Goal: Task Accomplishment & Management: Complete application form

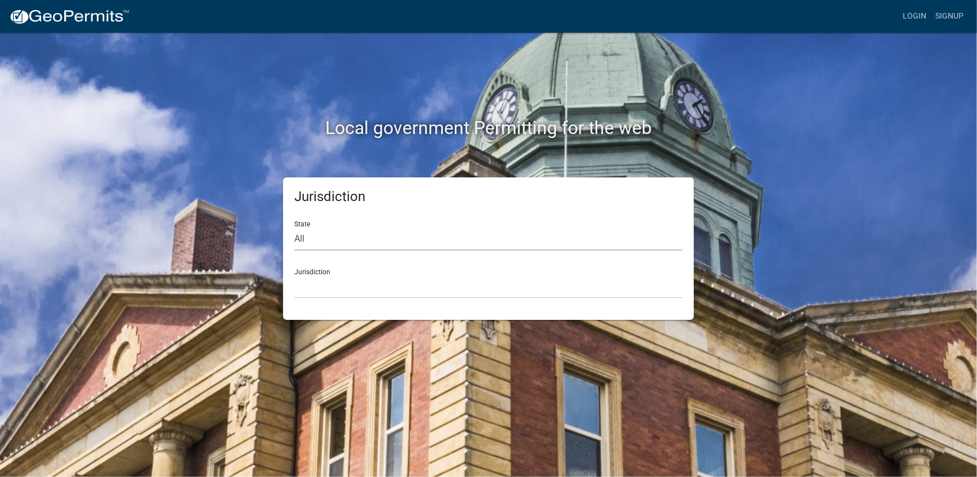
click at [315, 240] on select "All [US_STATE] [US_STATE] [US_STATE] [US_STATE] [US_STATE] [US_STATE] [US_STATE…" at bounding box center [488, 238] width 388 height 23
select select "[US_STATE]"
click at [294, 227] on select "All [US_STATE] [US_STATE] [US_STATE] [US_STATE] [US_STATE] [US_STATE] [US_STATE…" at bounding box center [488, 238] width 388 height 23
click at [916, 17] on link "Login" at bounding box center [914, 16] width 33 height 21
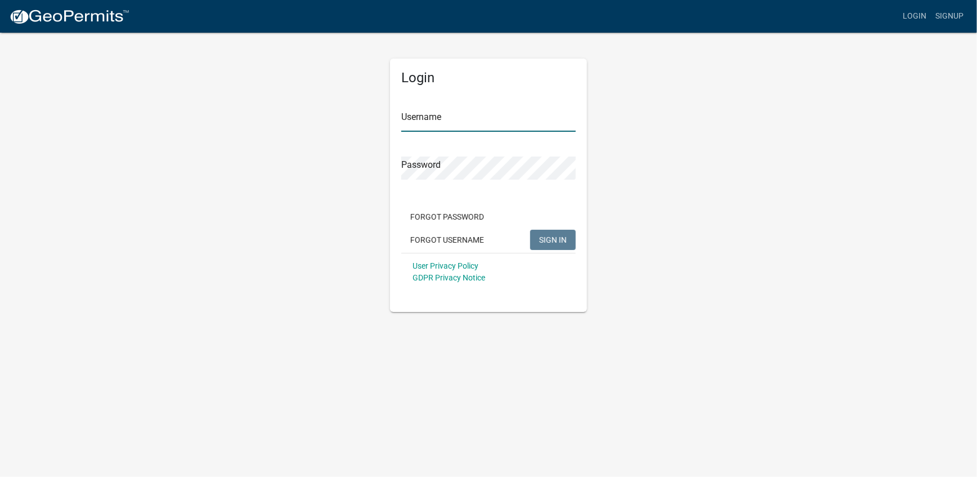
type input "[PERSON_NAME]"
click at [554, 240] on span "SIGN IN" at bounding box center [553, 239] width 28 height 9
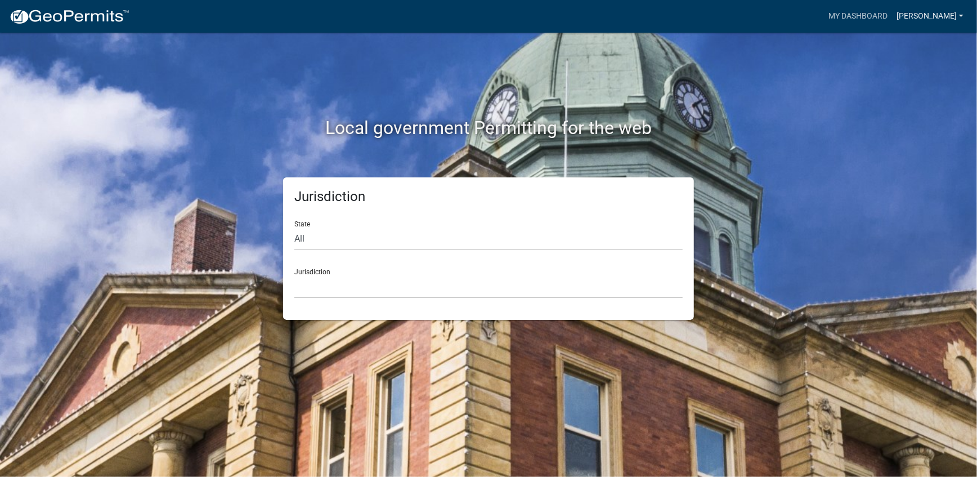
click at [954, 14] on link "[PERSON_NAME]" at bounding box center [930, 16] width 76 height 21
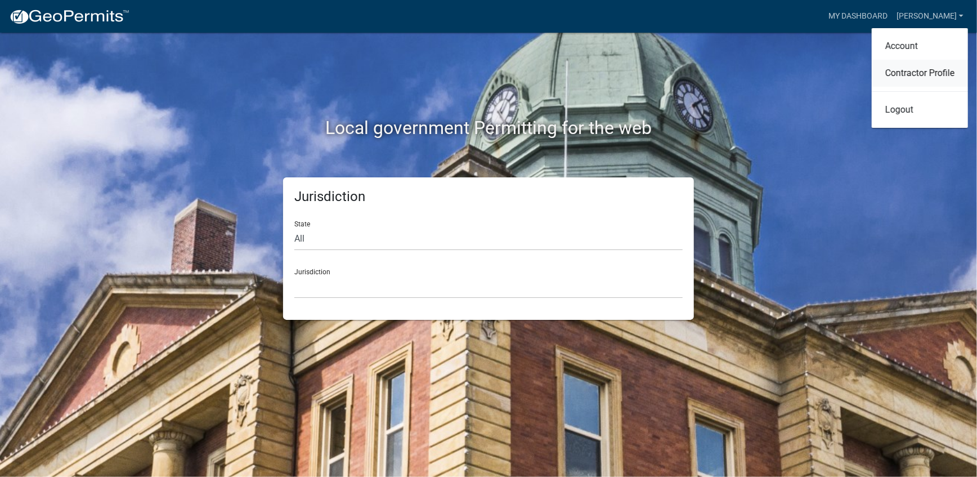
click at [943, 74] on link "Contractor Profile" at bounding box center [920, 73] width 96 height 27
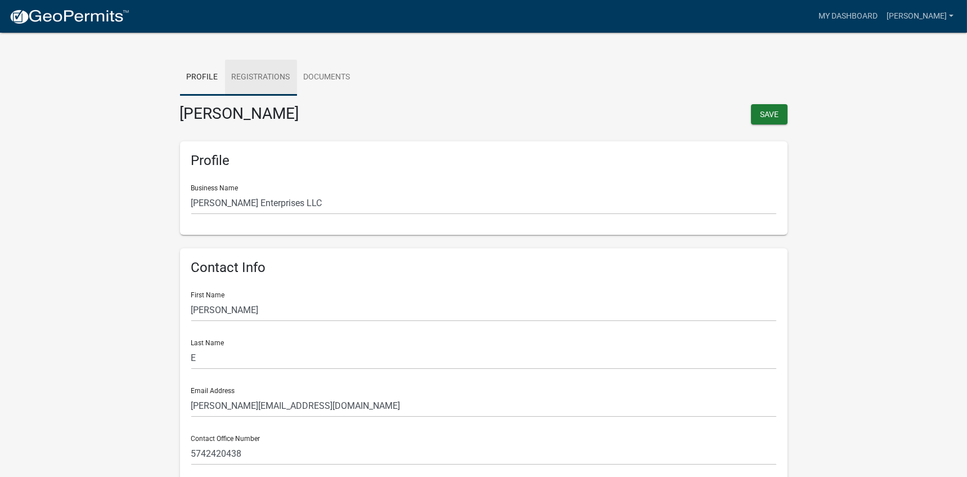
click at [273, 78] on link "Registrations" at bounding box center [261, 78] width 72 height 36
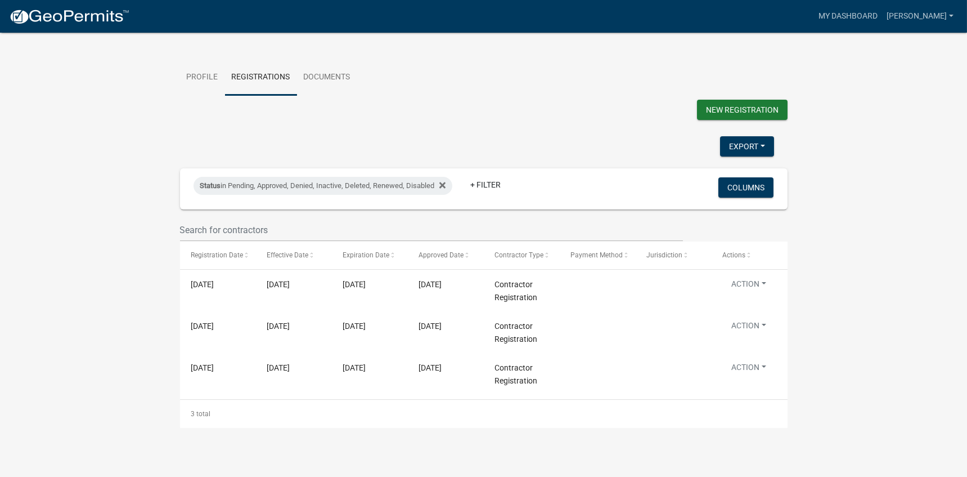
scroll to position [14, 0]
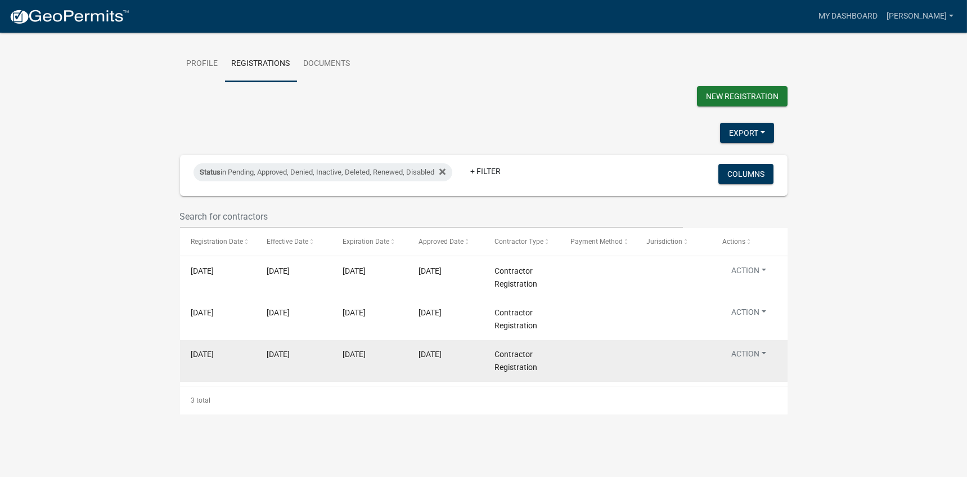
click at [755, 281] on button "Action" at bounding box center [749, 272] width 53 height 16
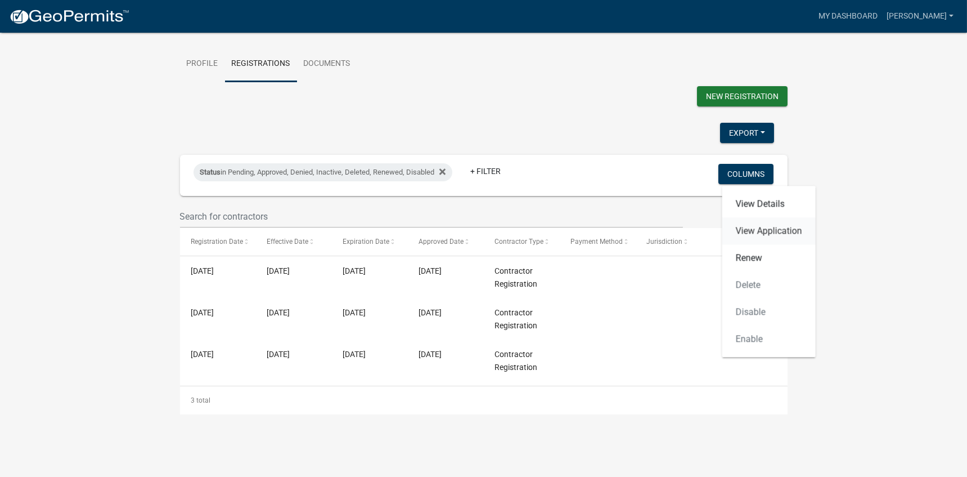
click at [759, 230] on link "View Application" at bounding box center [769, 230] width 93 height 27
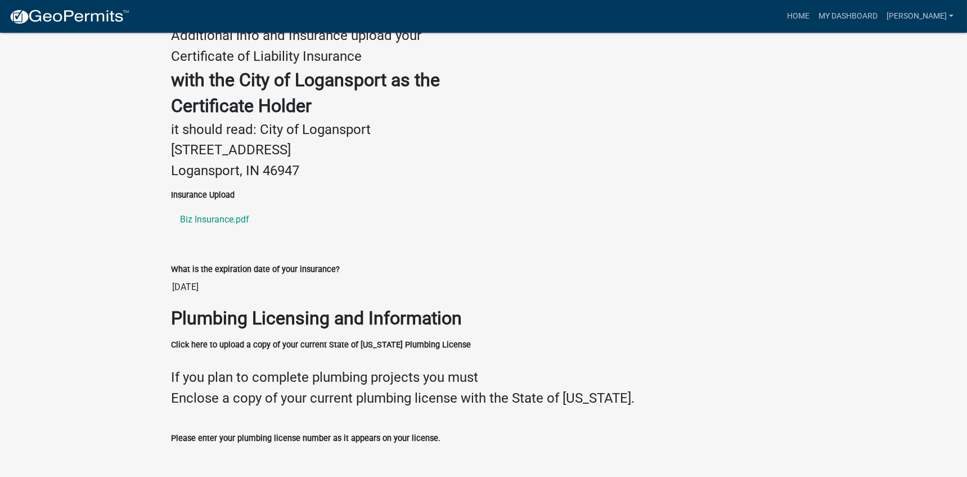
scroll to position [446, 0]
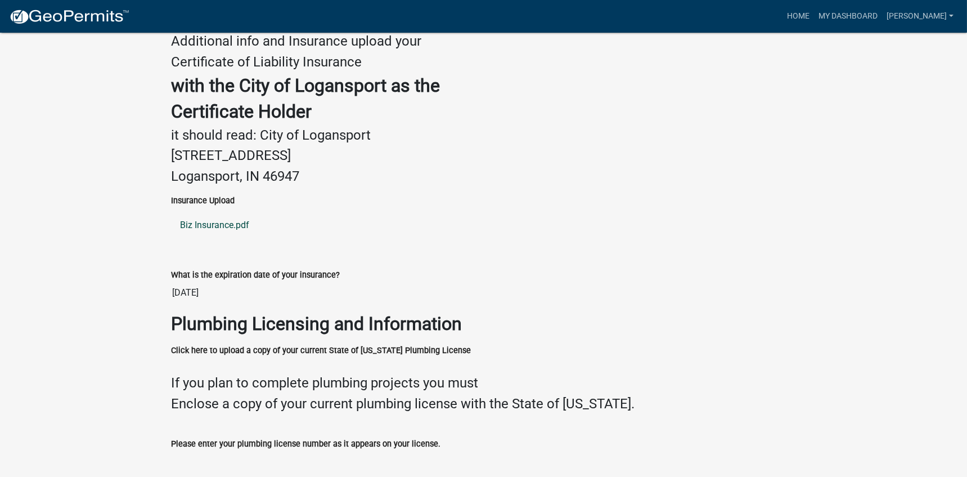
click at [236, 227] on link "Biz Insurance.pdf" at bounding box center [484, 225] width 625 height 27
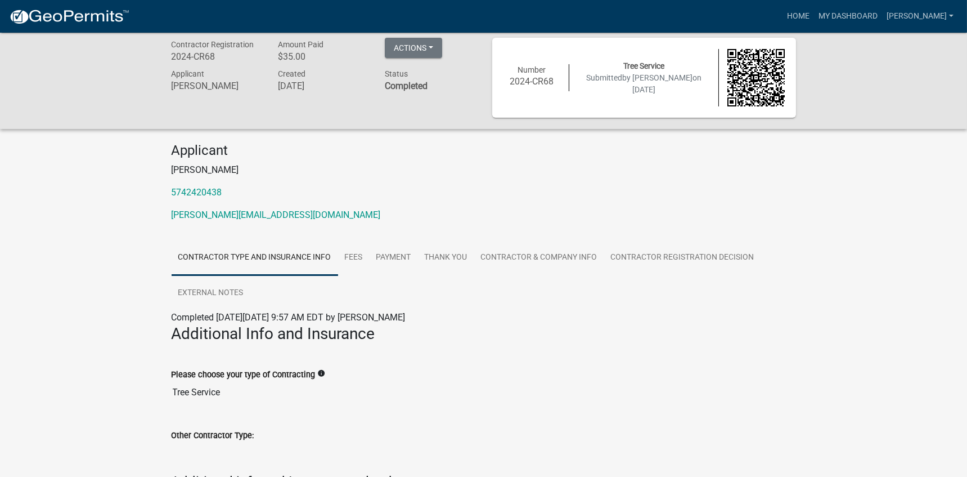
scroll to position [0, 0]
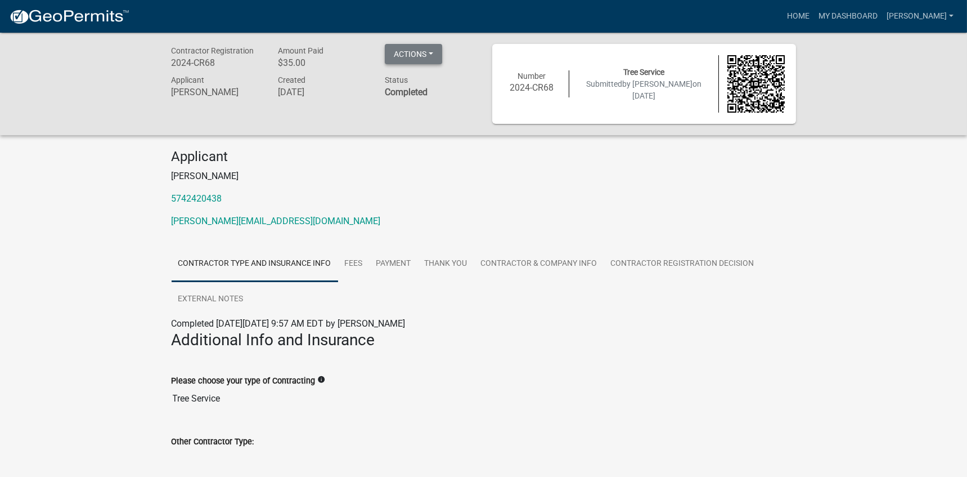
click at [437, 55] on button "Actions" at bounding box center [413, 54] width 57 height 20
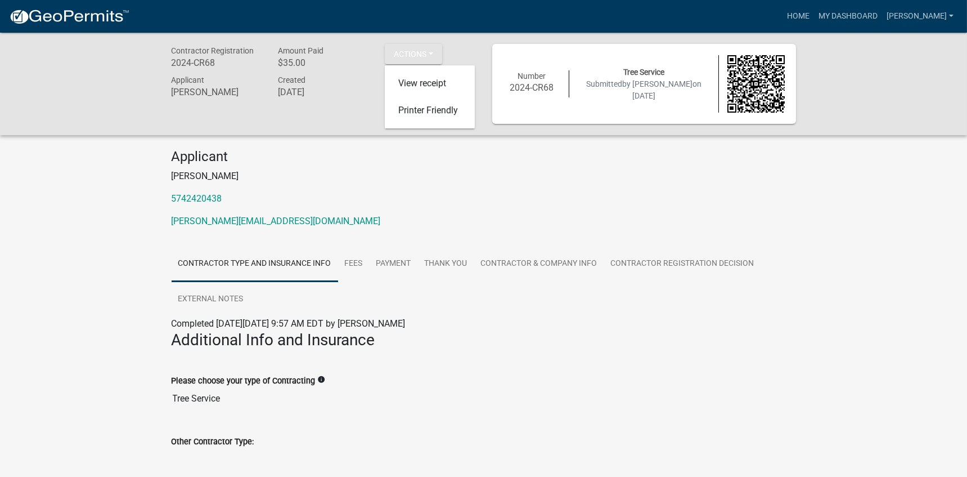
click at [463, 183] on div "Applicant [PERSON_NAME] 5742420438 [EMAIL_ADDRESS][DOMAIN_NAME]" at bounding box center [484, 193] width 642 height 88
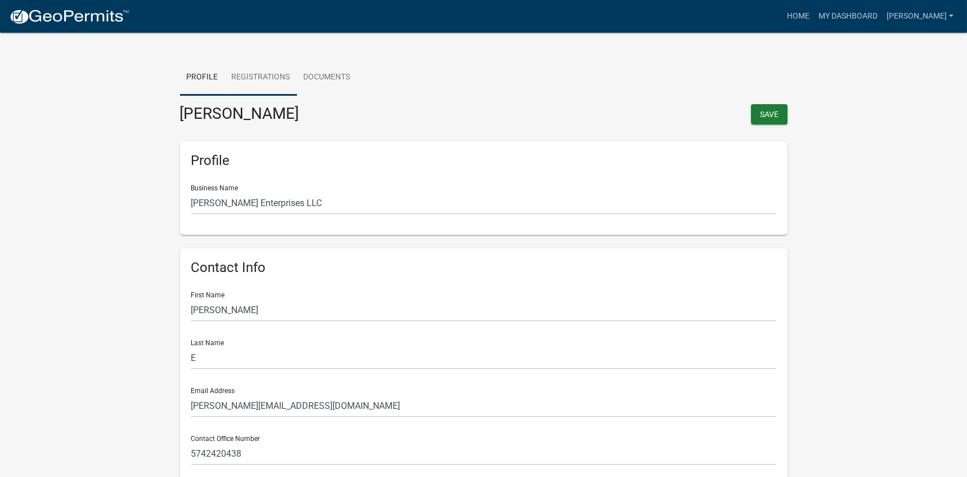
click at [287, 78] on link "Registrations" at bounding box center [261, 78] width 72 height 36
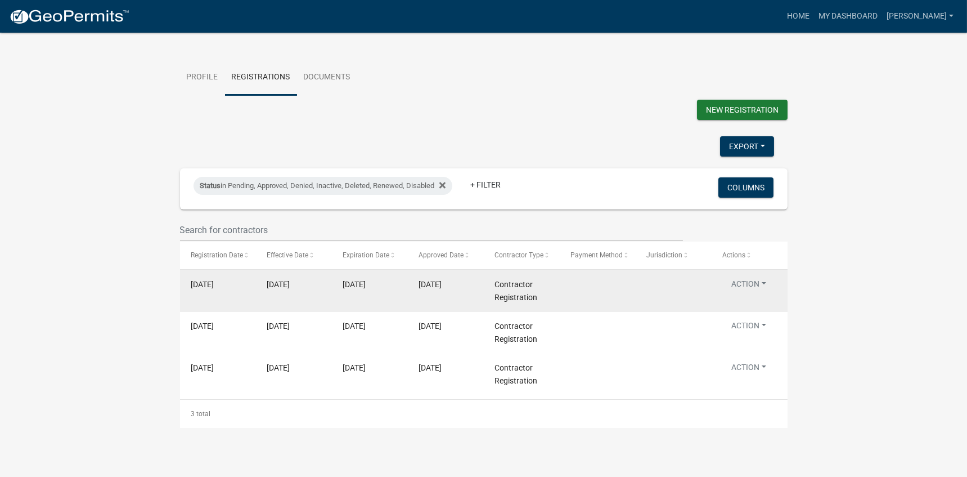
click at [751, 294] on button "Action" at bounding box center [749, 286] width 53 height 16
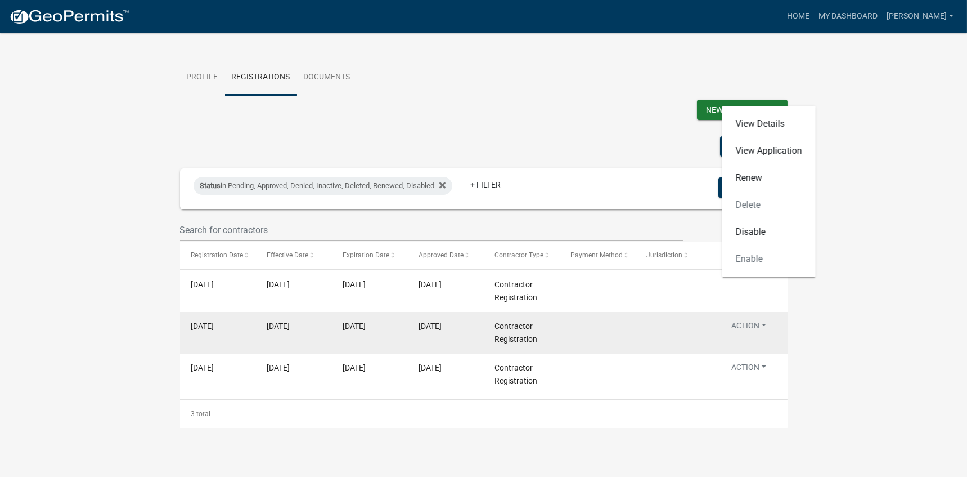
click at [748, 331] on button "Action" at bounding box center [749, 328] width 53 height 16
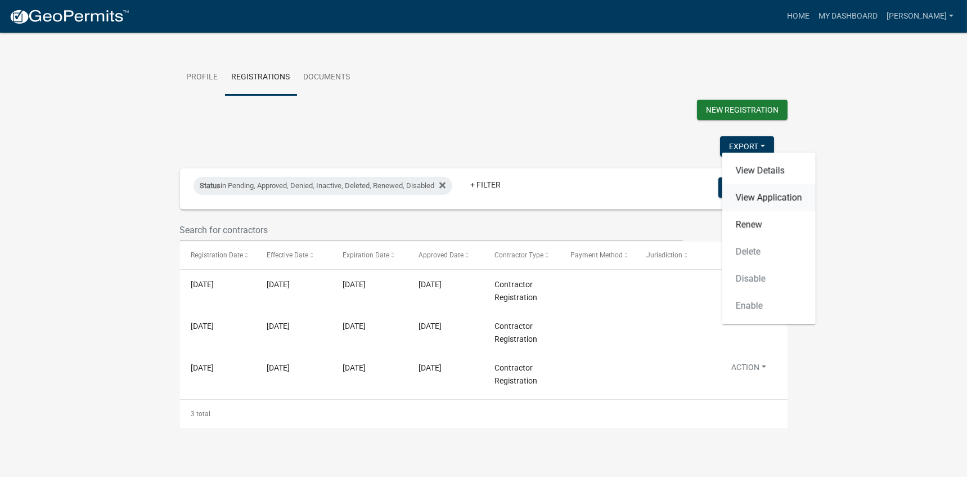
click at [744, 192] on link "View Application" at bounding box center [769, 197] width 93 height 27
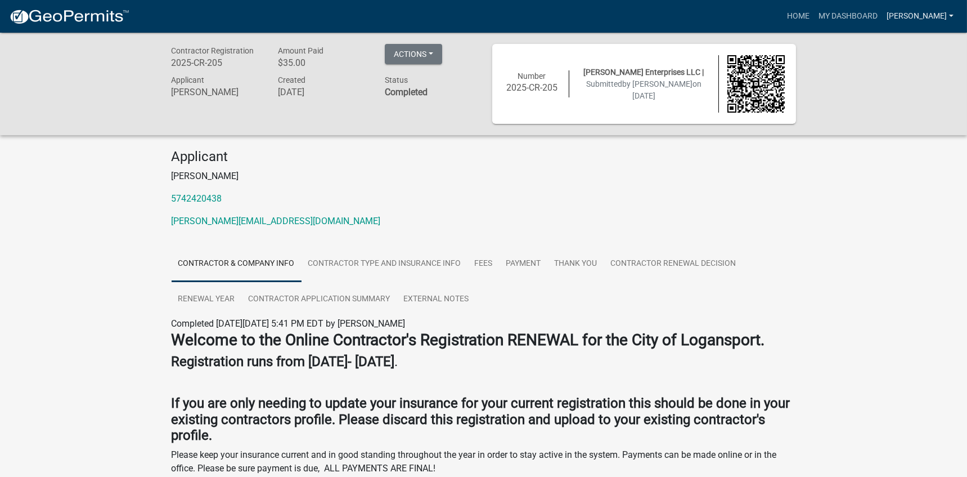
click at [924, 13] on link "[PERSON_NAME]" at bounding box center [920, 16] width 76 height 21
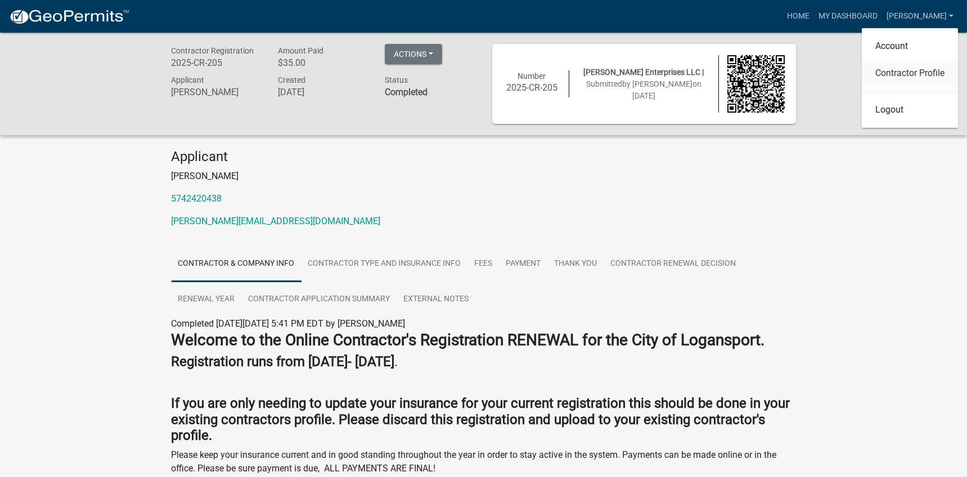
click at [899, 77] on link "Contractor Profile" at bounding box center [910, 73] width 96 height 27
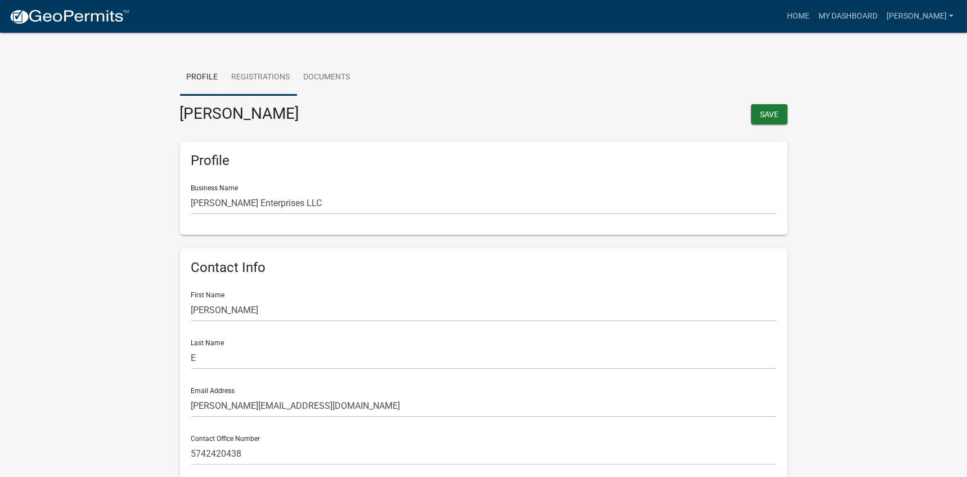
click at [262, 69] on link "Registrations" at bounding box center [261, 78] width 72 height 36
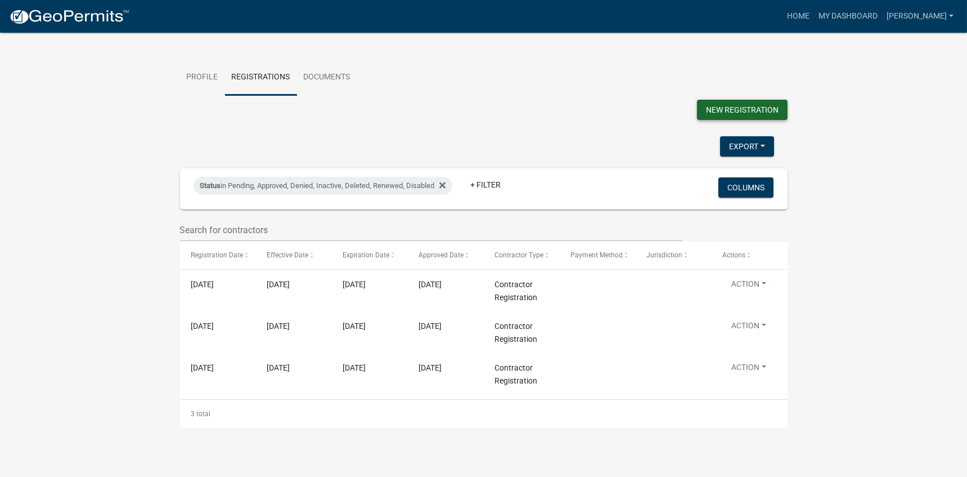
click at [756, 113] on button "New Registration" at bounding box center [742, 110] width 91 height 20
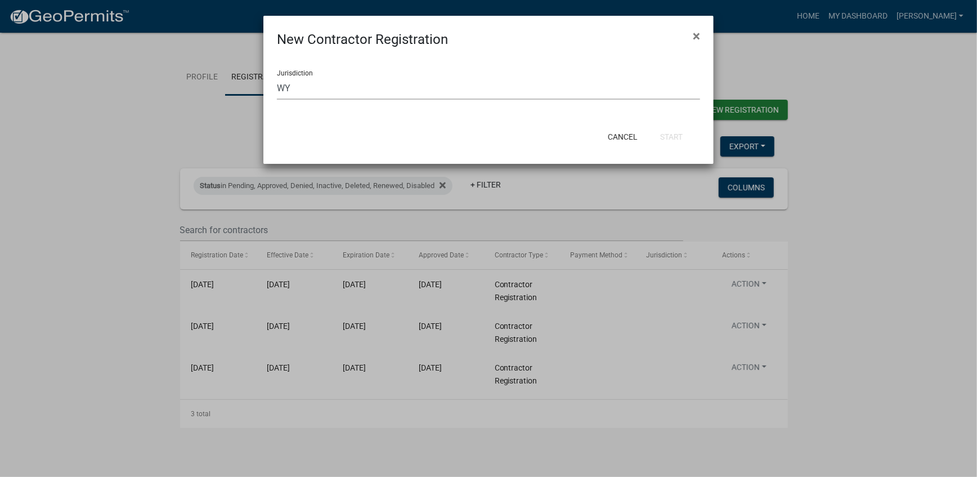
click at [551, 94] on select "Select a jurisdiction CO [GEOGRAPHIC_DATA], [US_STATE] [GEOGRAPHIC_DATA] [GEOGR…" at bounding box center [488, 88] width 423 height 23
select select "7b5a0982-8a1b-4356-b88d-da6c359a8e68"
click at [277, 77] on select "Select a jurisdiction CO [GEOGRAPHIC_DATA], [US_STATE] [GEOGRAPHIC_DATA] [GEOGR…" at bounding box center [488, 88] width 423 height 23
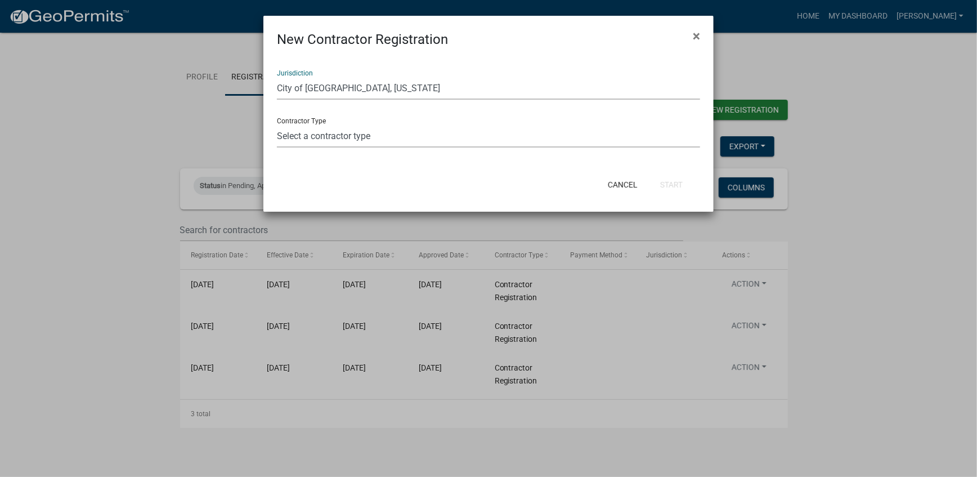
click at [354, 139] on select "Select a contractor type Electrical License" at bounding box center [488, 135] width 423 height 23
click at [381, 135] on select "Select a contractor type Electrical License" at bounding box center [488, 135] width 423 height 23
click at [374, 141] on select "Select a contractor type Electrical License" at bounding box center [488, 135] width 423 height 23
click at [383, 133] on select "Select a contractor type Electrical License" at bounding box center [488, 135] width 423 height 23
click at [352, 134] on select "Select a contractor type Electrical License" at bounding box center [488, 135] width 423 height 23
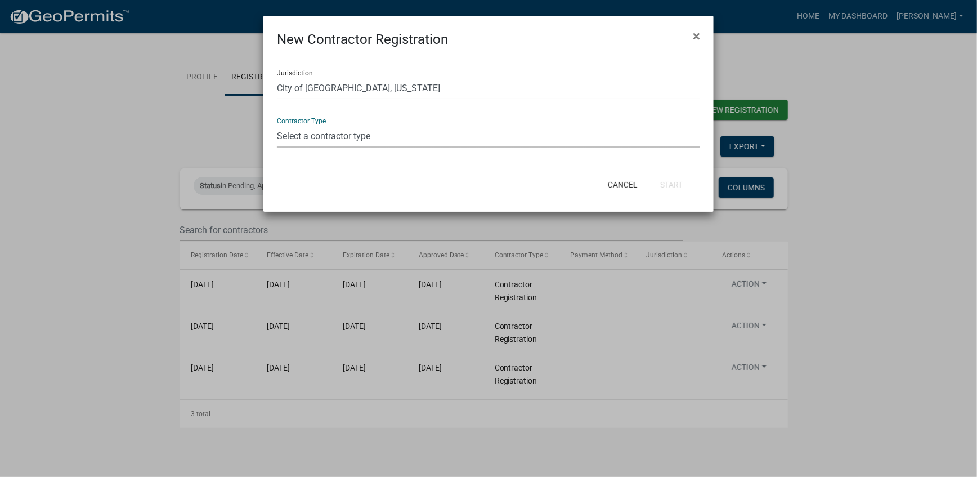
select select "59ca5df9-9f43-47f8-ad39-dc26cd4eae36"
click at [277, 124] on select "Select a contractor type Electrical License" at bounding box center [488, 135] width 423 height 23
click at [362, 134] on select "Select a contractor type Electrical License" at bounding box center [488, 135] width 423 height 23
click at [373, 136] on select "Select a contractor type Electrical License" at bounding box center [488, 135] width 423 height 23
click at [345, 137] on select "Select a contractor type Electrical License" at bounding box center [488, 135] width 423 height 23
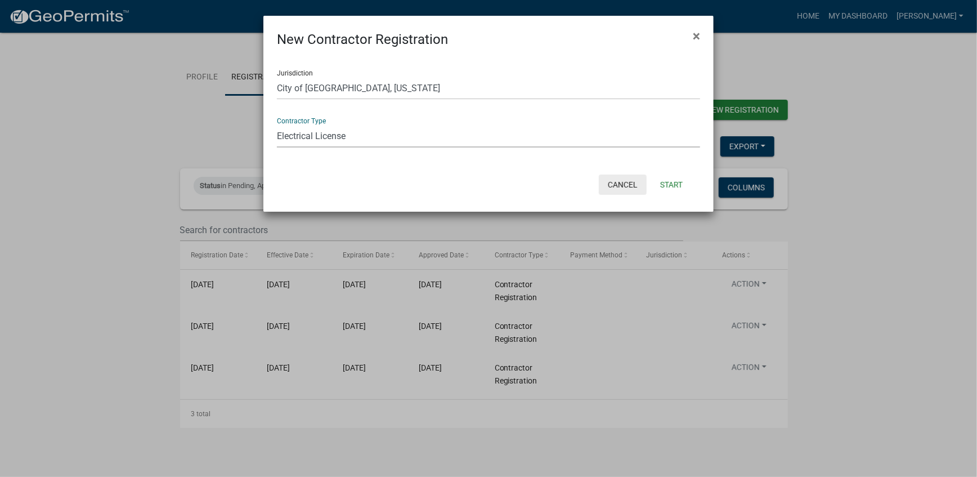
click at [627, 182] on button "Cancel" at bounding box center [623, 184] width 48 height 20
select select "0: null"
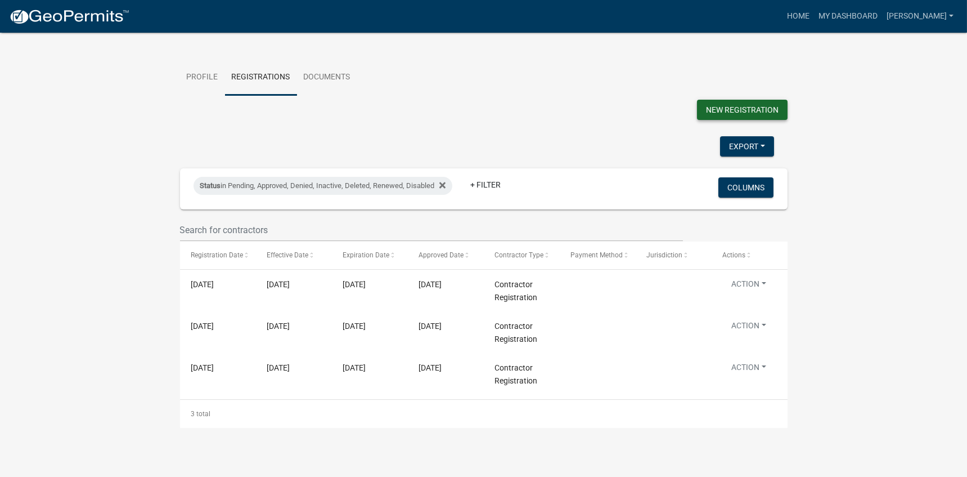
click at [768, 107] on button "New Registration" at bounding box center [742, 110] width 91 height 20
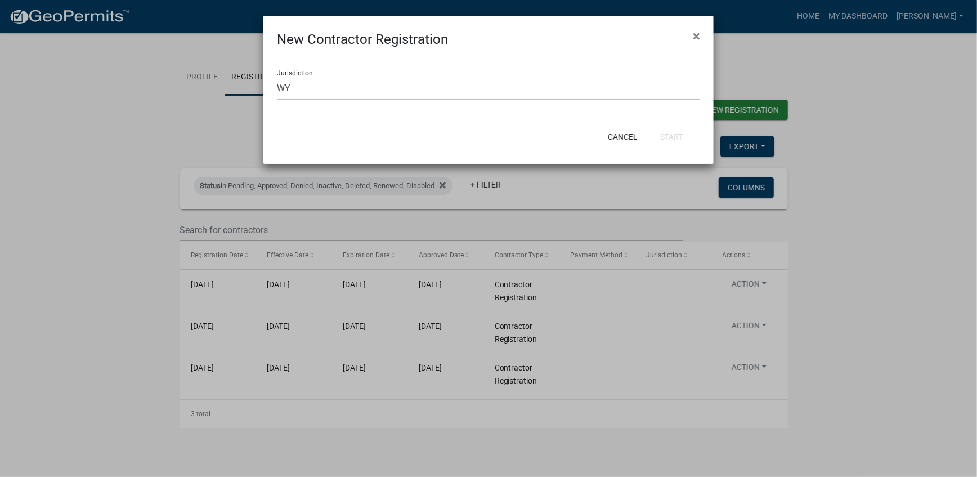
click at [519, 87] on select "Select a jurisdiction CO [GEOGRAPHIC_DATA], [US_STATE] [GEOGRAPHIC_DATA] [GEOGR…" at bounding box center [488, 88] width 423 height 23
click at [277, 77] on select "Select a jurisdiction CO [GEOGRAPHIC_DATA], [US_STATE] [GEOGRAPHIC_DATA] [GEOGR…" at bounding box center [488, 88] width 423 height 23
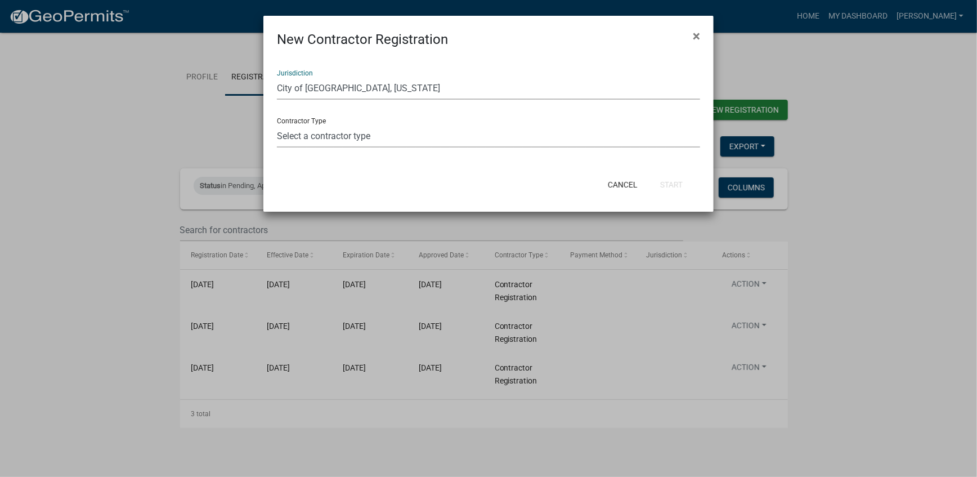
click at [423, 138] on select "Select a contractor type Electrical License" at bounding box center [488, 135] width 423 height 23
click at [698, 35] on span "×" at bounding box center [696, 36] width 7 height 16
select select "0: null"
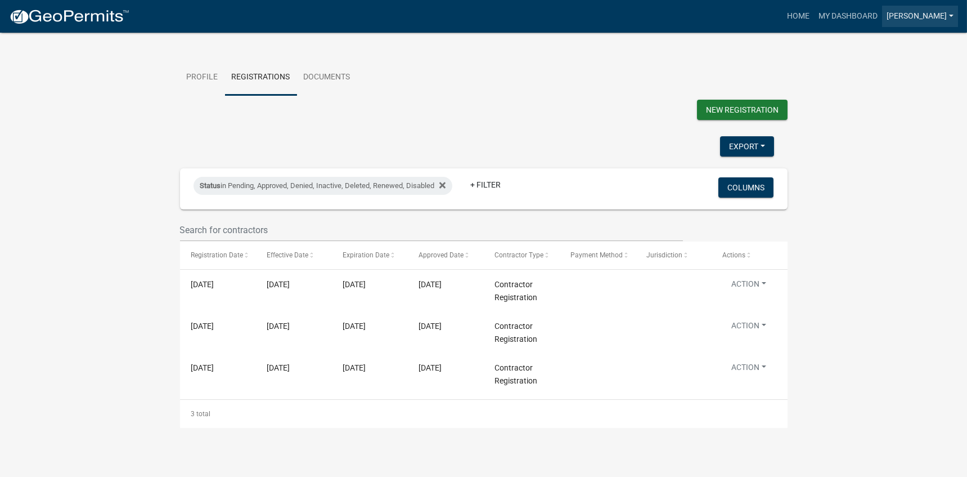
click at [950, 16] on link "[PERSON_NAME]" at bounding box center [920, 16] width 76 height 21
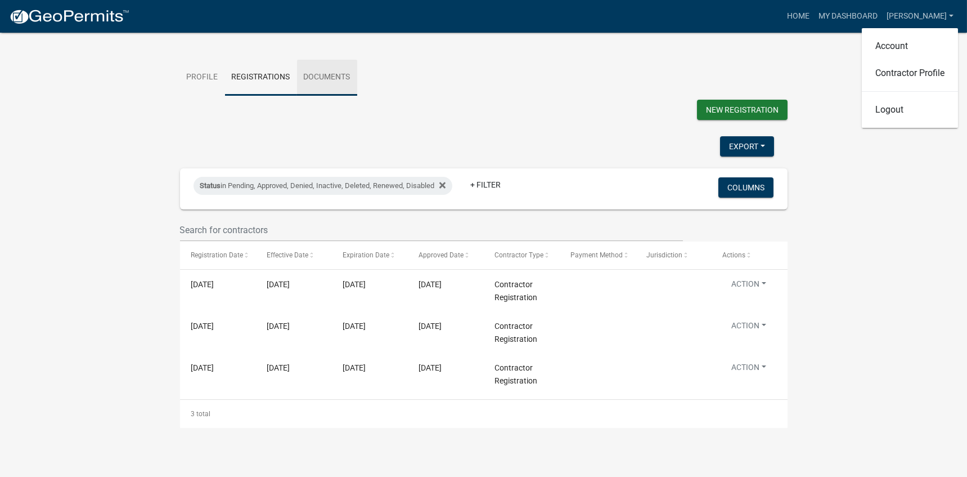
click at [336, 80] on link "Documents" at bounding box center [327, 78] width 60 height 36
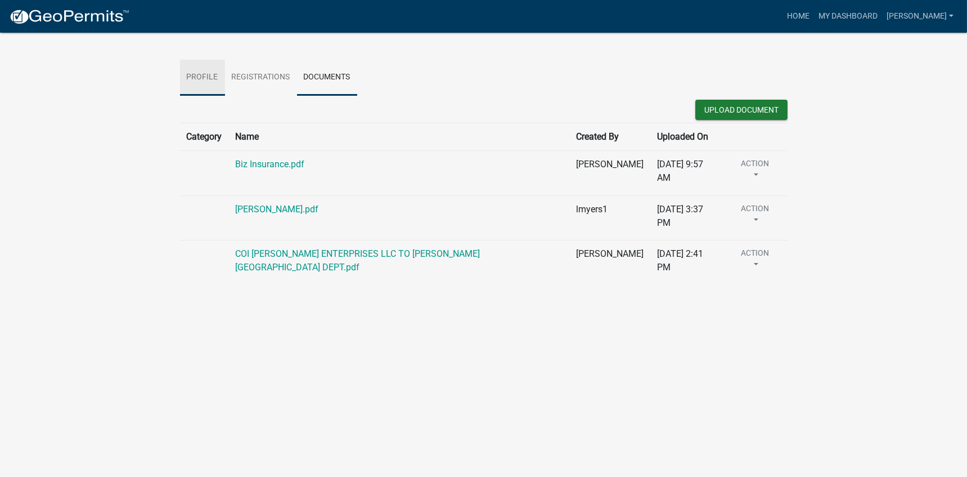
click at [199, 75] on link "Profile" at bounding box center [202, 78] width 45 height 36
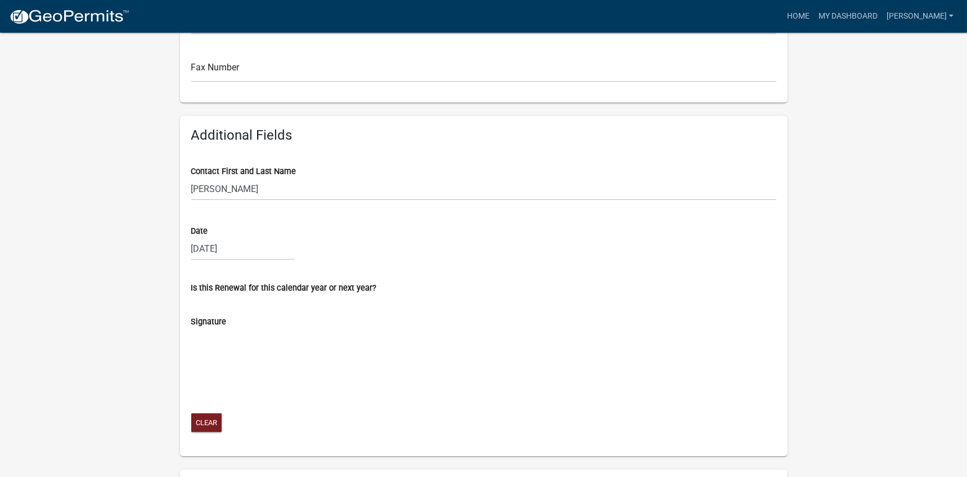
scroll to position [478, 0]
click at [254, 250] on div "[DATE]" at bounding box center [242, 248] width 103 height 23
select select "11"
select select "2024"
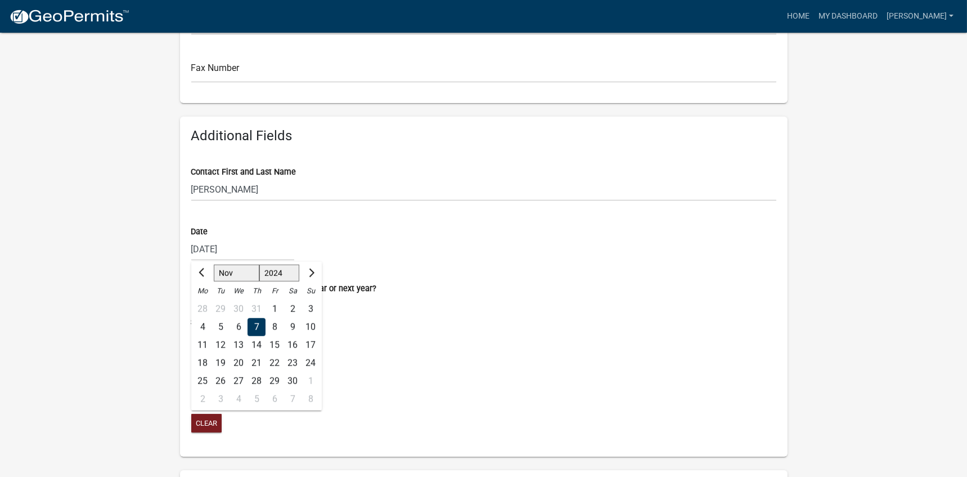
click at [417, 229] on div "Date" at bounding box center [483, 232] width 585 height 12
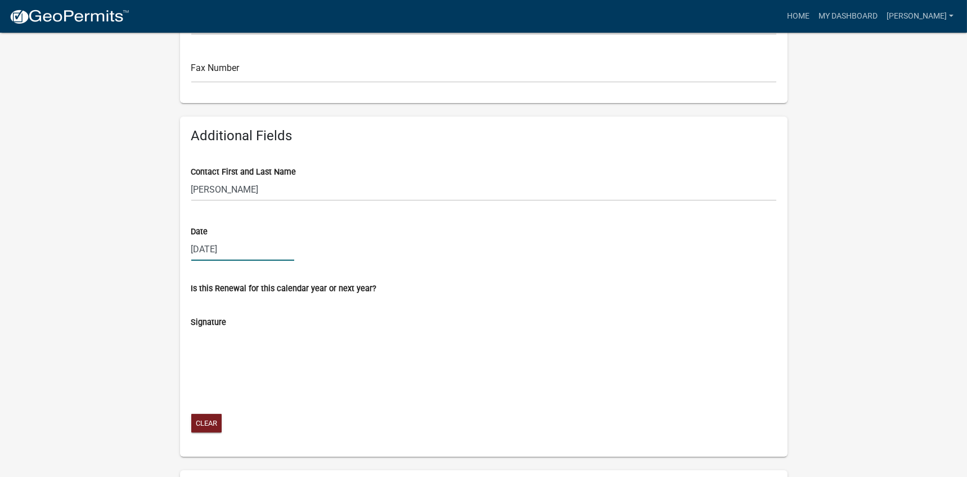
click at [243, 245] on div "[DATE]" at bounding box center [242, 248] width 103 height 23
select select "11"
select select "2024"
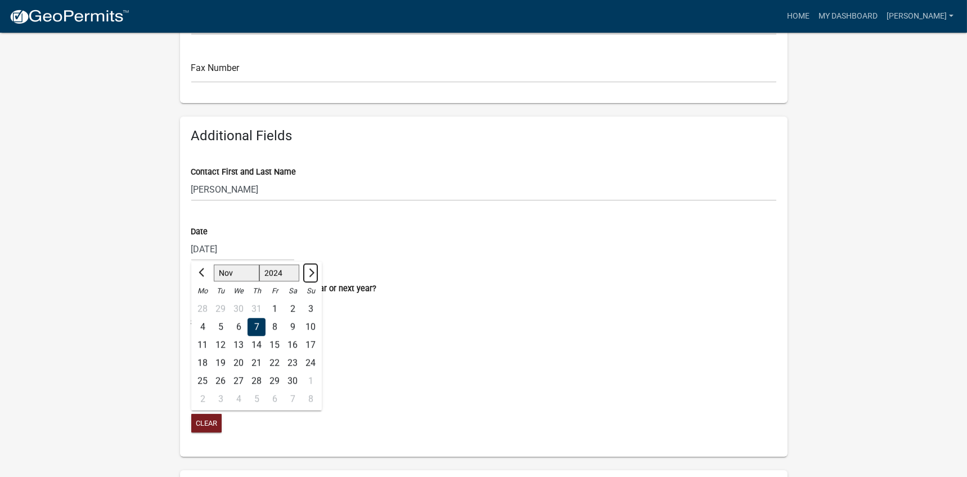
click at [310, 271] on span "Next month" at bounding box center [310, 272] width 8 height 8
select select "1"
select select "2025"
click at [199, 275] on button "Previous month" at bounding box center [203, 273] width 14 height 18
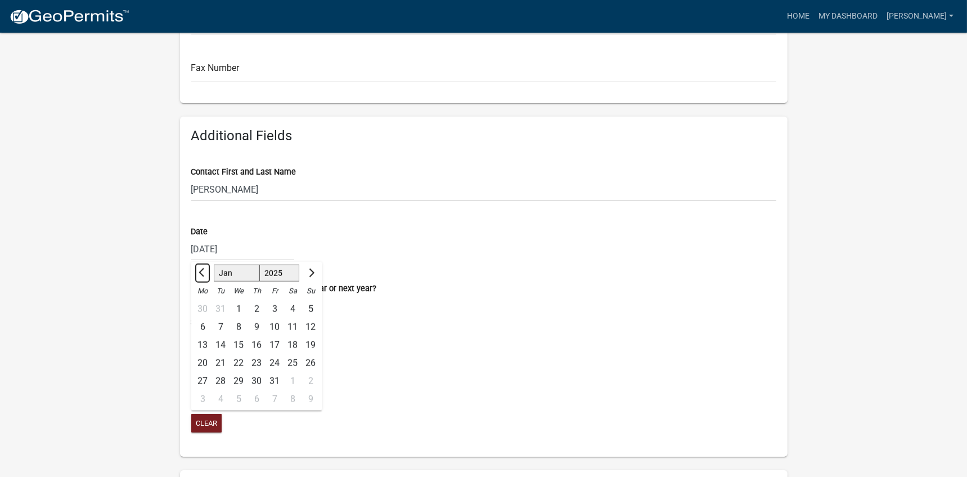
select select "12"
select select "2024"
click at [199, 274] on button "Previous month" at bounding box center [203, 273] width 14 height 18
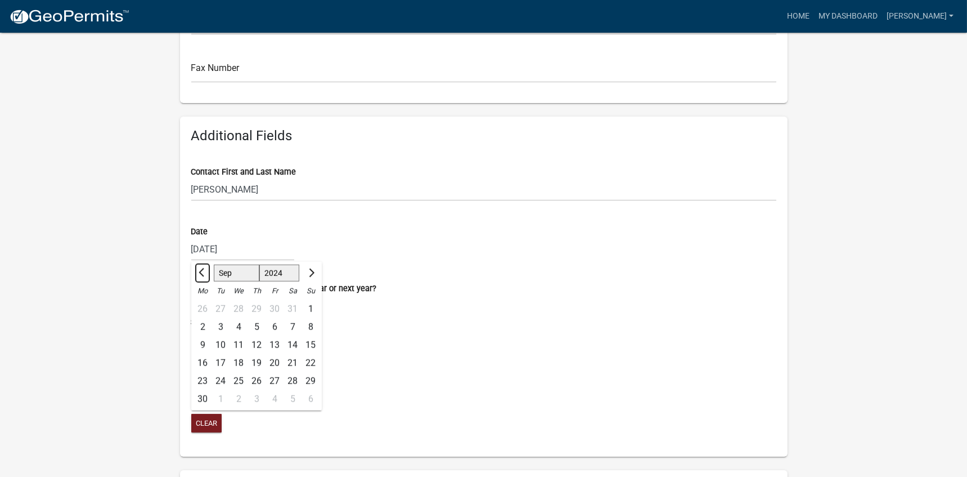
click at [200, 273] on span "Previous month" at bounding box center [203, 272] width 8 height 8
select select "8"
click at [293, 271] on select "1524 1525 1526 1527 1528 1529 1530 1531 1532 1533 1534 1535 1536 1537 1538 1539…" at bounding box center [279, 272] width 41 height 17
select select "2025"
click at [259, 264] on select "1524 1525 1526 1527 1528 1529 1530 1531 1532 1533 1534 1535 1536 1537 1538 1539…" at bounding box center [279, 272] width 41 height 17
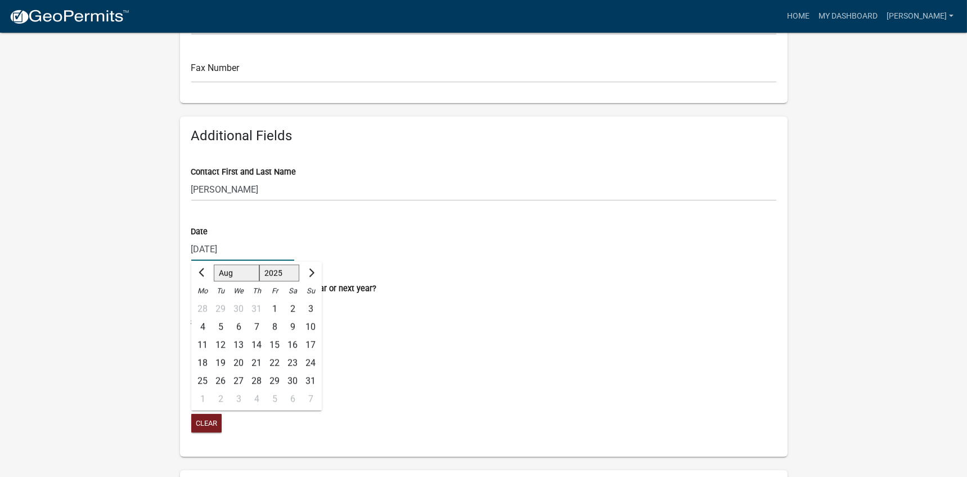
click at [311, 360] on div "24" at bounding box center [311, 363] width 18 height 18
type input "[DATE]"
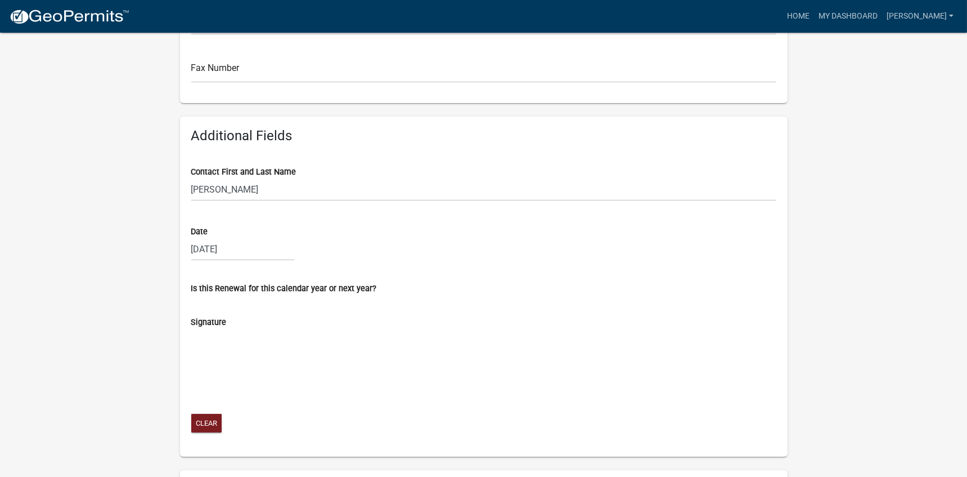
click at [212, 307] on form "Signature Clear" at bounding box center [483, 369] width 585 height 130
click at [333, 288] on label "Is this Renewal for this calendar year or next year?" at bounding box center [284, 289] width 186 height 8
click at [304, 294] on div "Is this Renewal for this calendar year or next year?" at bounding box center [483, 289] width 585 height 12
click at [205, 295] on wm-data-entity-input "Is this Renewal for this calendar year or next year?" at bounding box center [483, 288] width 585 height 34
click at [183, 309] on div "Signature Clear" at bounding box center [484, 369] width 602 height 130
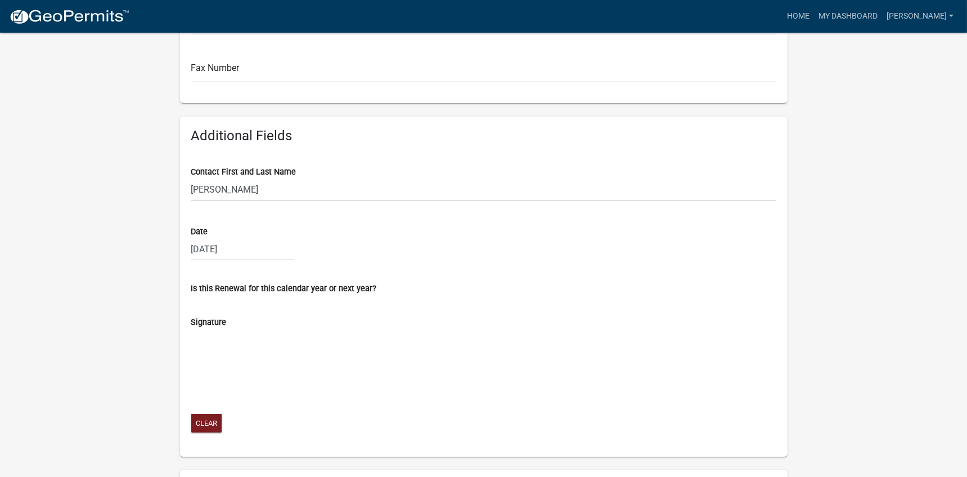
click at [239, 323] on div "Signature" at bounding box center [483, 322] width 585 height 12
drag, startPoint x: 281, startPoint y: 294, endPoint x: 321, endPoint y: 339, distance: 60.2
click at [321, 338] on signature-pad at bounding box center [483, 371] width 585 height 86
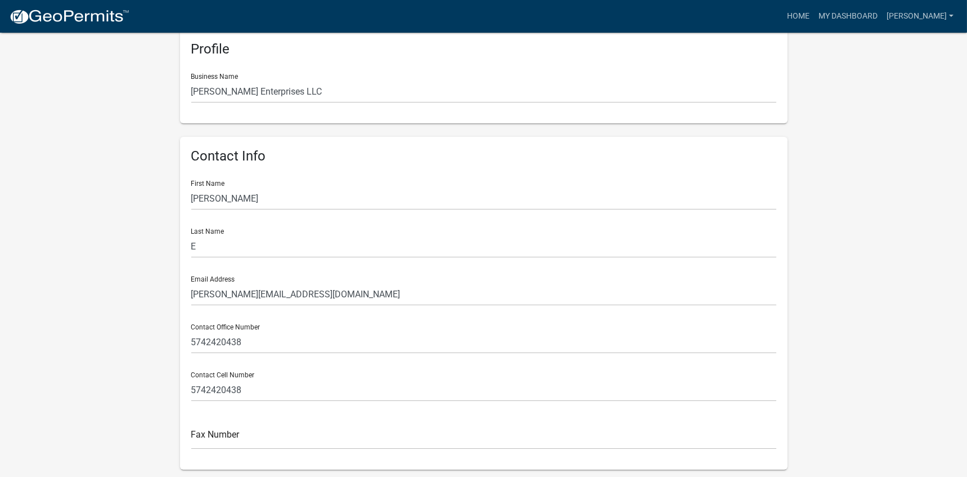
scroll to position [0, 0]
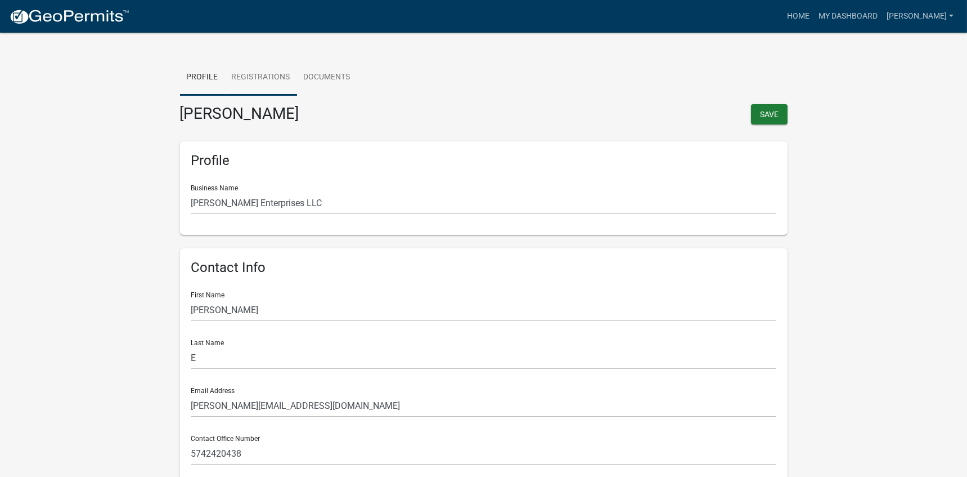
click at [284, 73] on link "Registrations" at bounding box center [261, 78] width 72 height 36
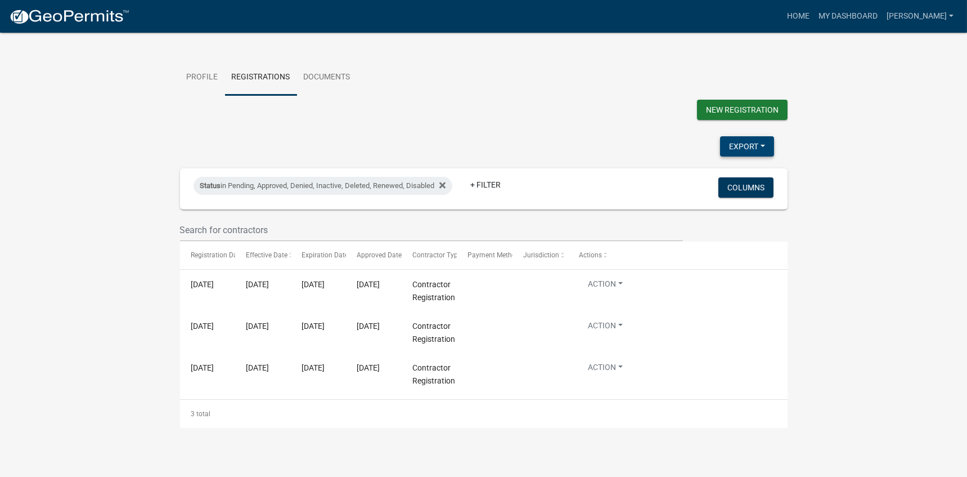
click at [766, 146] on button "Export" at bounding box center [747, 146] width 54 height 20
click at [827, 174] on wm-contractor-profile-view "more_horiz Home My Dashboard [PERSON_NAME] Account Contractor Profile Logout Pr…" at bounding box center [483, 221] width 967 height 414
click at [765, 191] on button "Columns" at bounding box center [746, 187] width 55 height 20
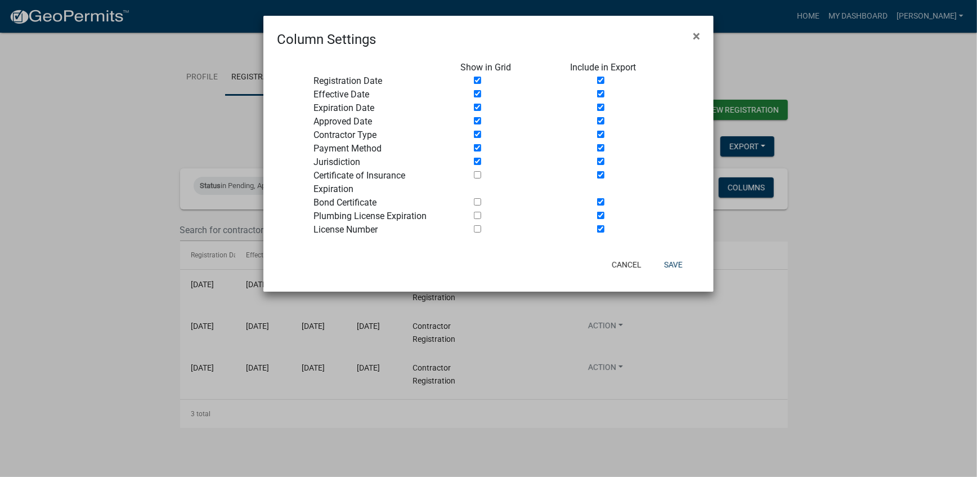
click at [835, 264] on ngb-modal-window "Column Settings × Show in Grid Include in Export Registration Date Effective Da…" at bounding box center [488, 238] width 977 height 477
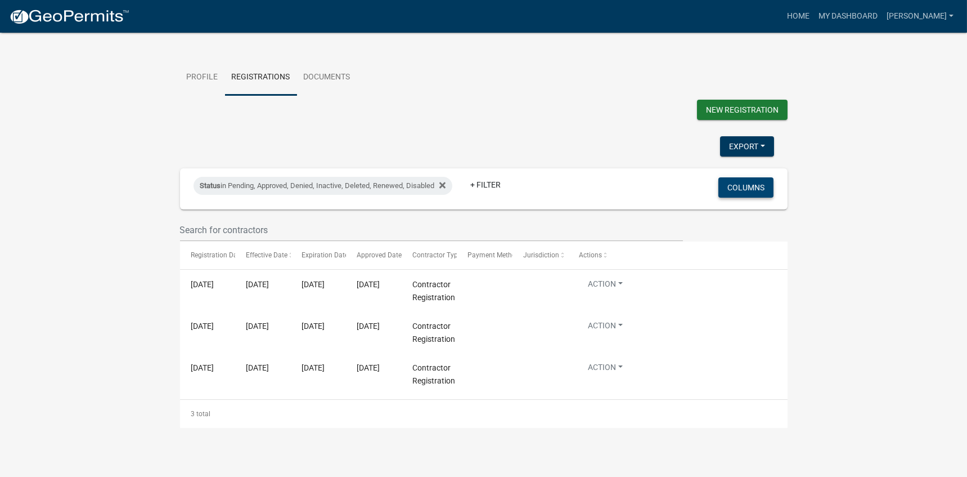
scroll to position [14, 0]
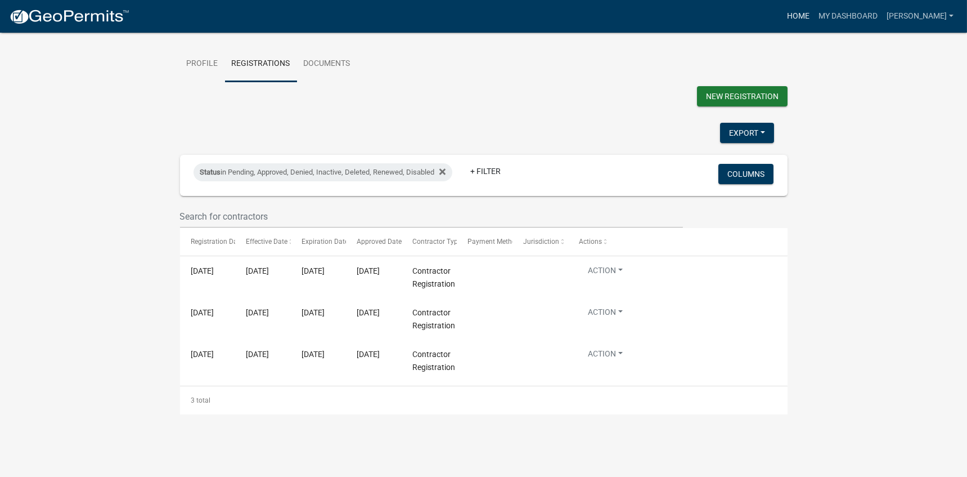
click at [802, 15] on link "Home" at bounding box center [799, 16] width 32 height 21
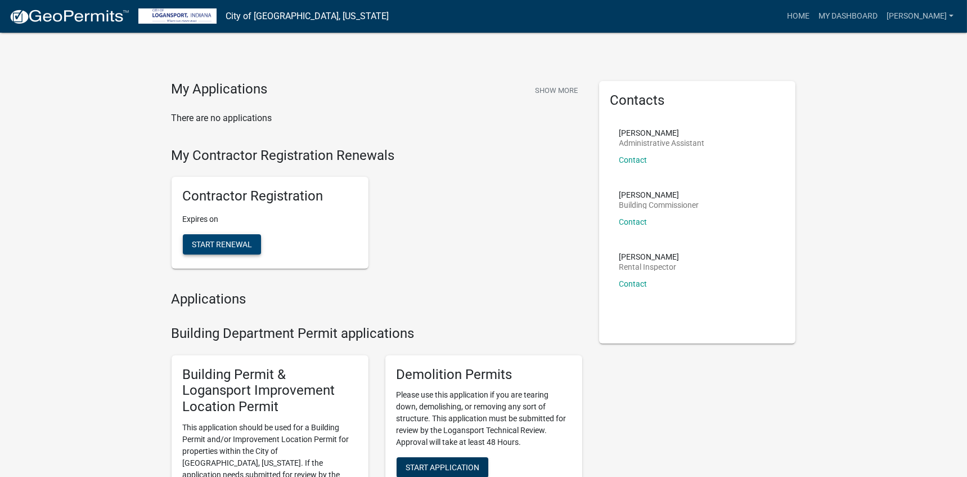
click at [231, 244] on span "Start Renewal" at bounding box center [222, 244] width 60 height 9
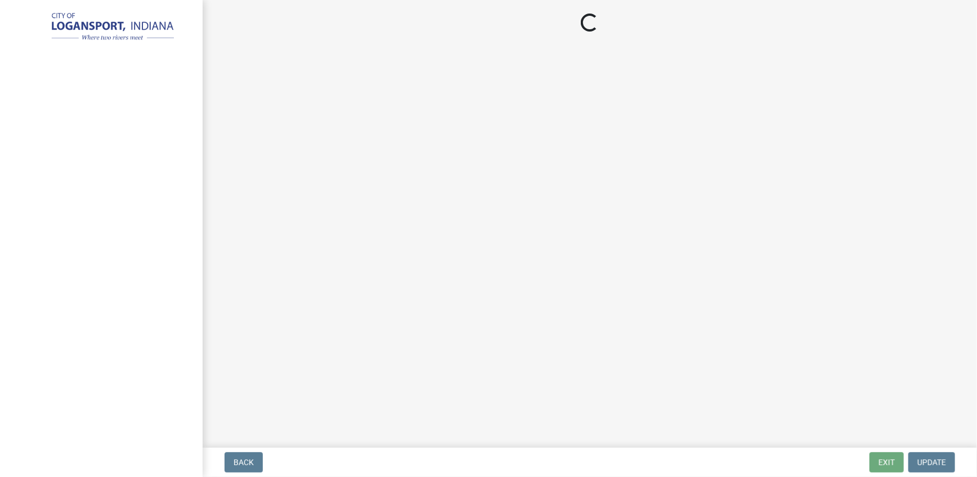
select select "IN"
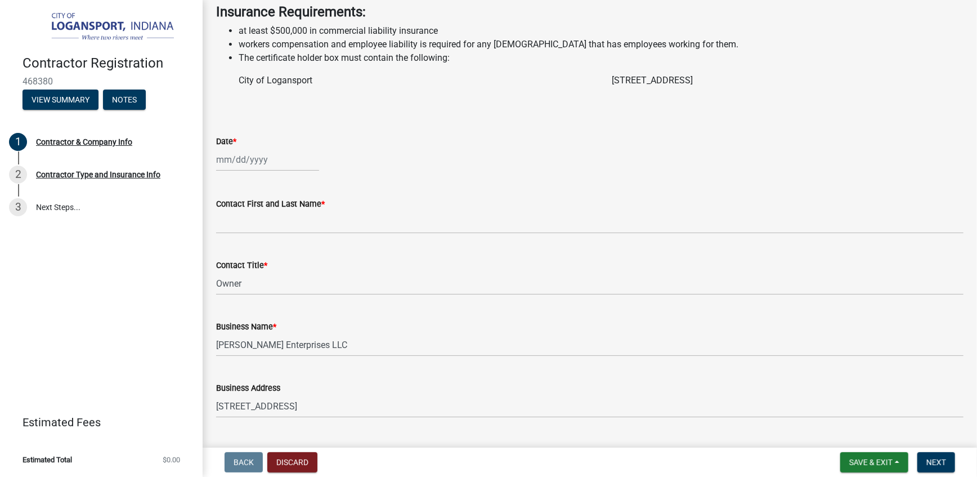
scroll to position [304, 0]
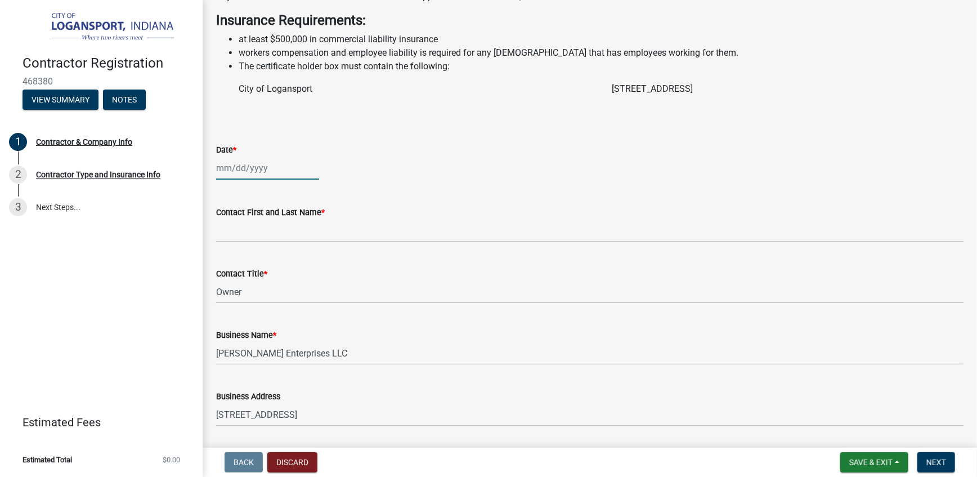
click at [292, 180] on div at bounding box center [267, 167] width 103 height 23
select select "8"
select select "2025"
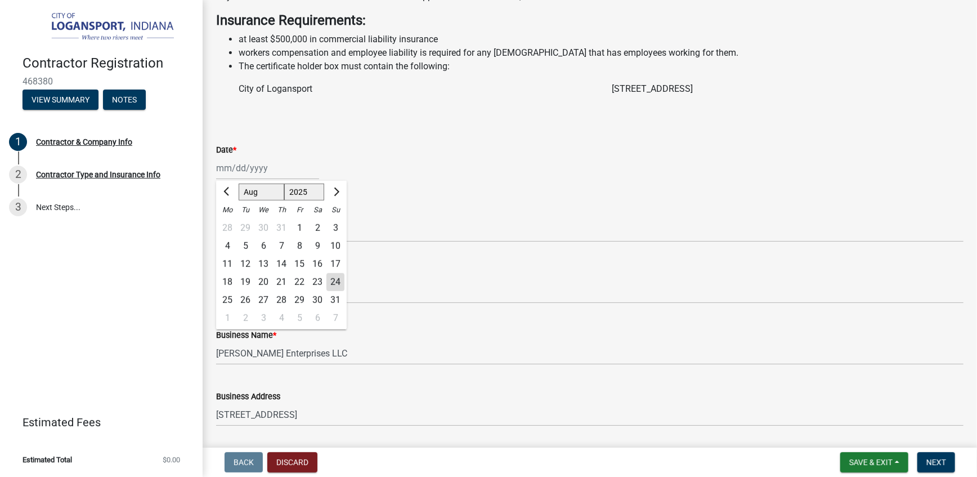
click at [337, 291] on div "24" at bounding box center [335, 282] width 18 height 18
type input "[DATE]"
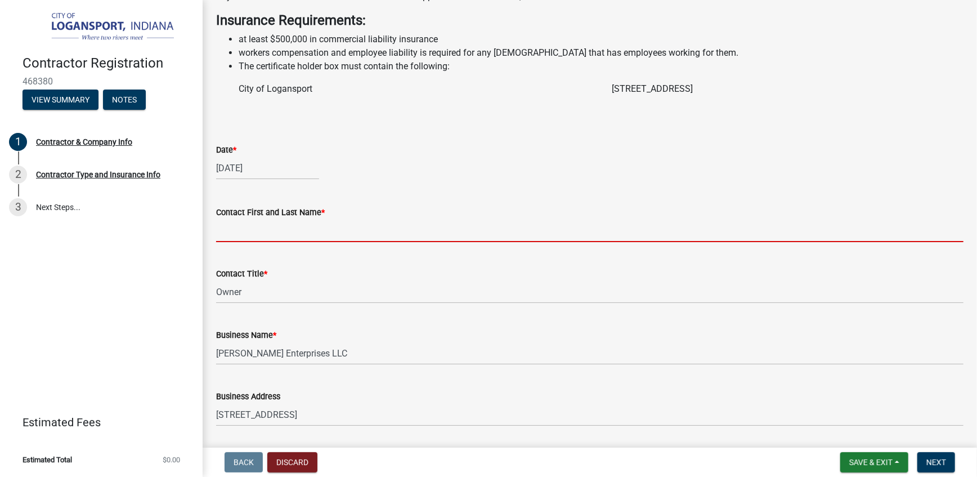
click at [301, 242] on input "Contact First and Last Name *" at bounding box center [589, 230] width 747 height 23
type input "[PERSON_NAME]"
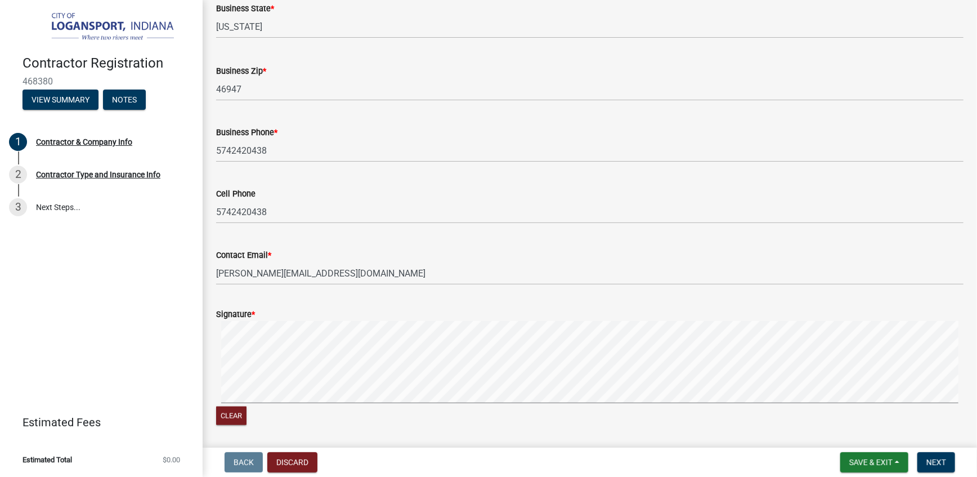
scroll to position [940, 0]
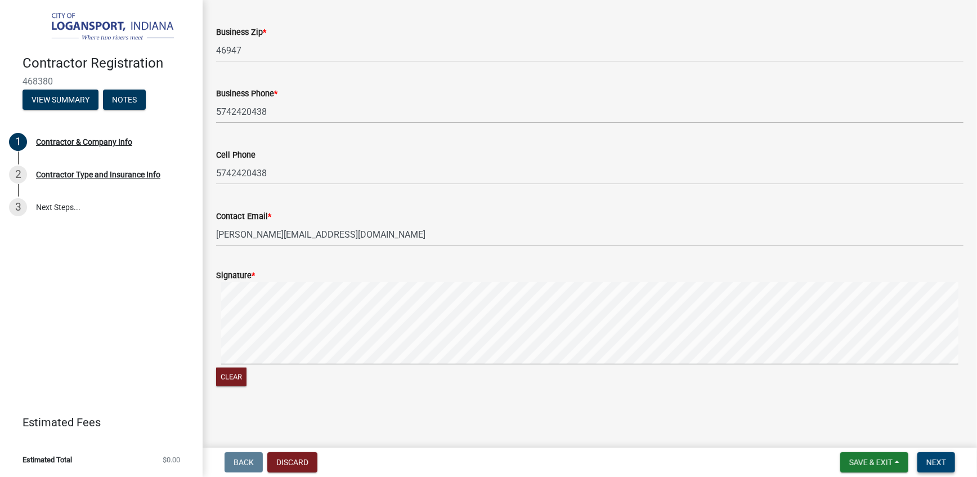
click at [931, 459] on span "Next" at bounding box center [936, 462] width 20 height 9
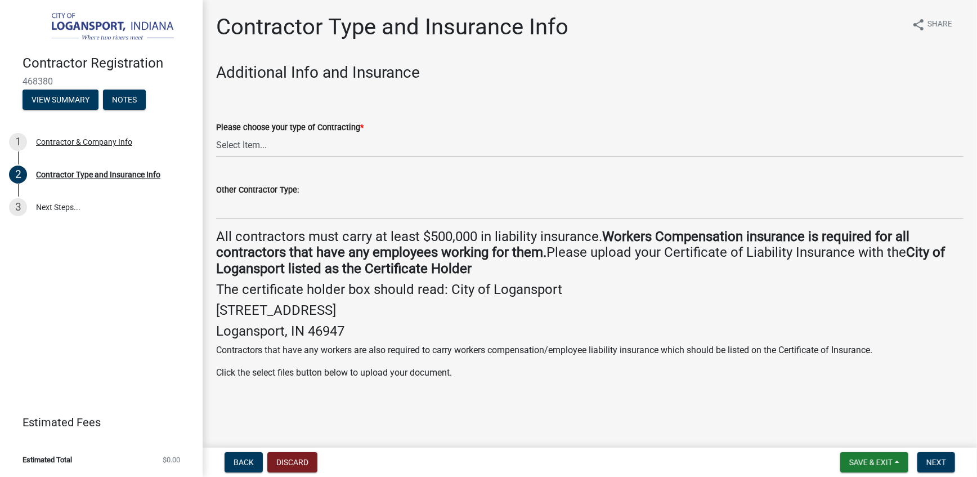
click at [337, 157] on wm-data-entity-input "Please choose your type of Contracting * Select Item... Plumber General HVAC Ot…" at bounding box center [589, 129] width 747 height 76
click at [334, 151] on select "Select Item... Plumber General HVAC Other Roofer Tree Service Demolition" at bounding box center [589, 145] width 747 height 23
click at [216, 134] on select "Select Item... Plumber General HVAC Other Roofer Tree Service Demolition" at bounding box center [589, 145] width 747 height 23
select select "58efe25a-f5e6-48fb-8e2d-b70ede860fbd"
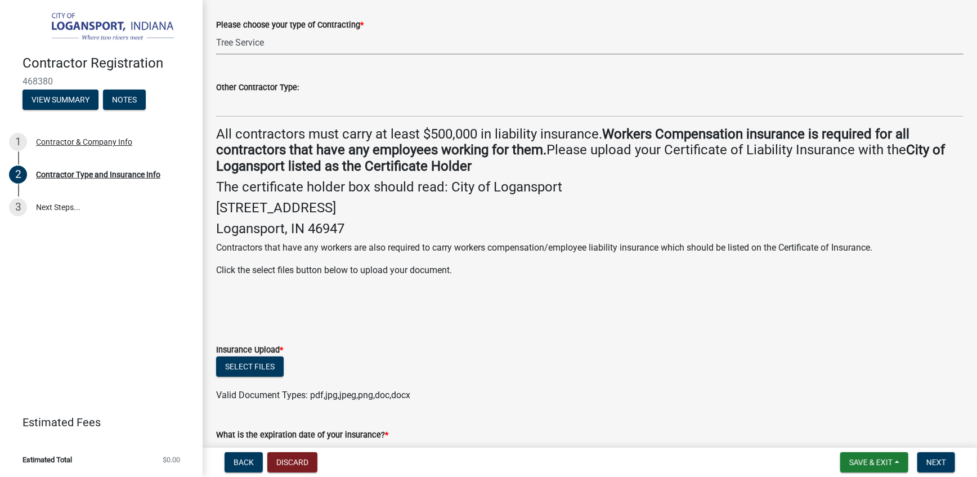
scroll to position [86, 0]
